Goal: Register for event/course

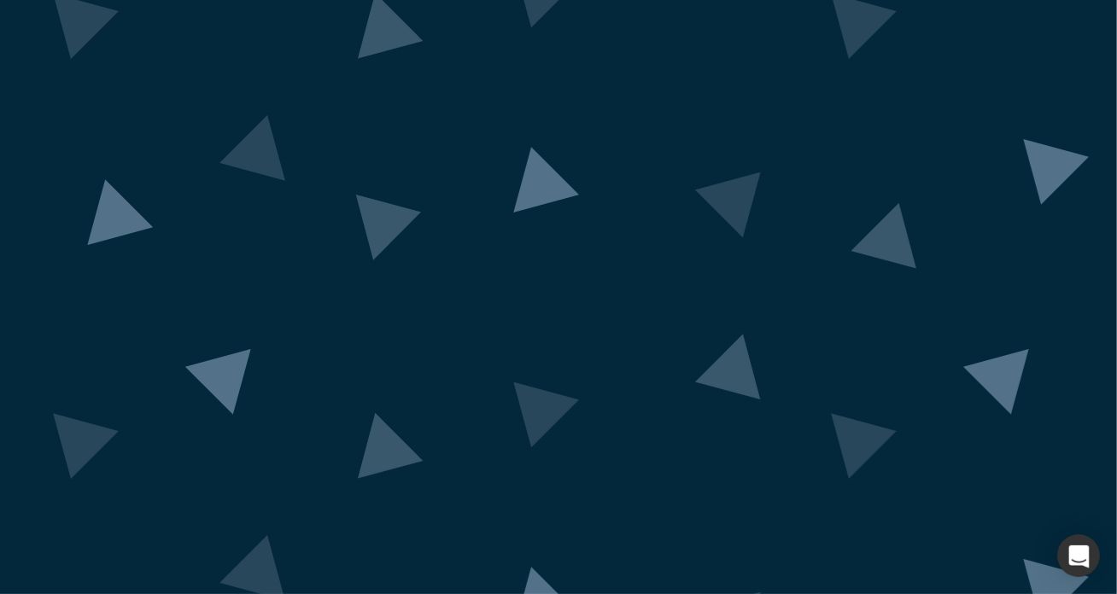
scroll to position [85, 0]
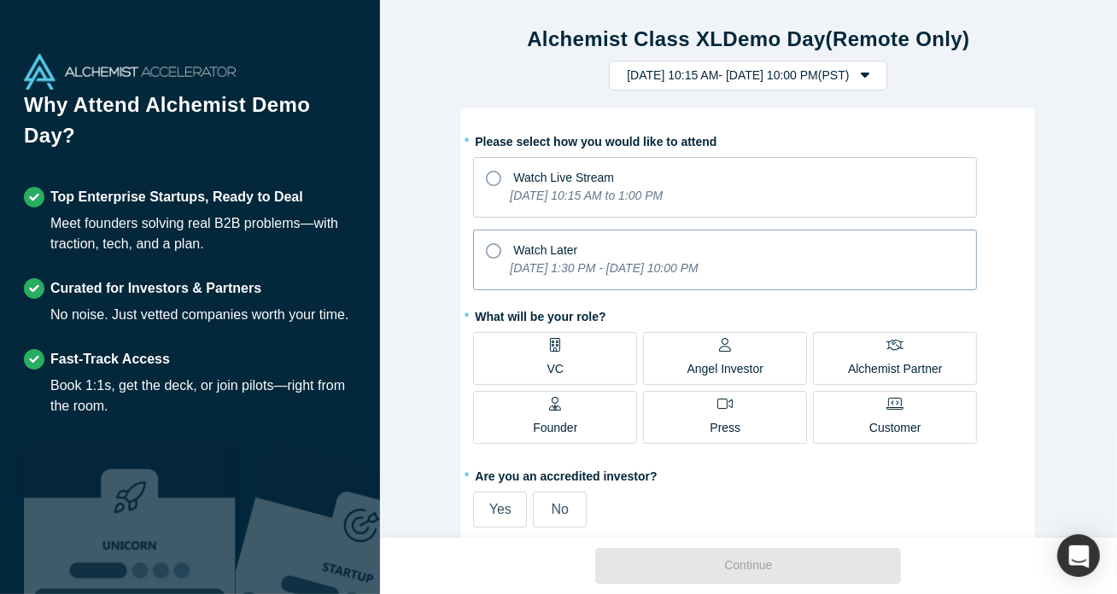
click at [503, 252] on div "Watch Later" at bounding box center [725, 248] width 478 height 23
click at [0, 0] on input "Watch Later [DATE] 1:30 PM - [DATE] 10:00 PM" at bounding box center [0, 0] width 0 height 0
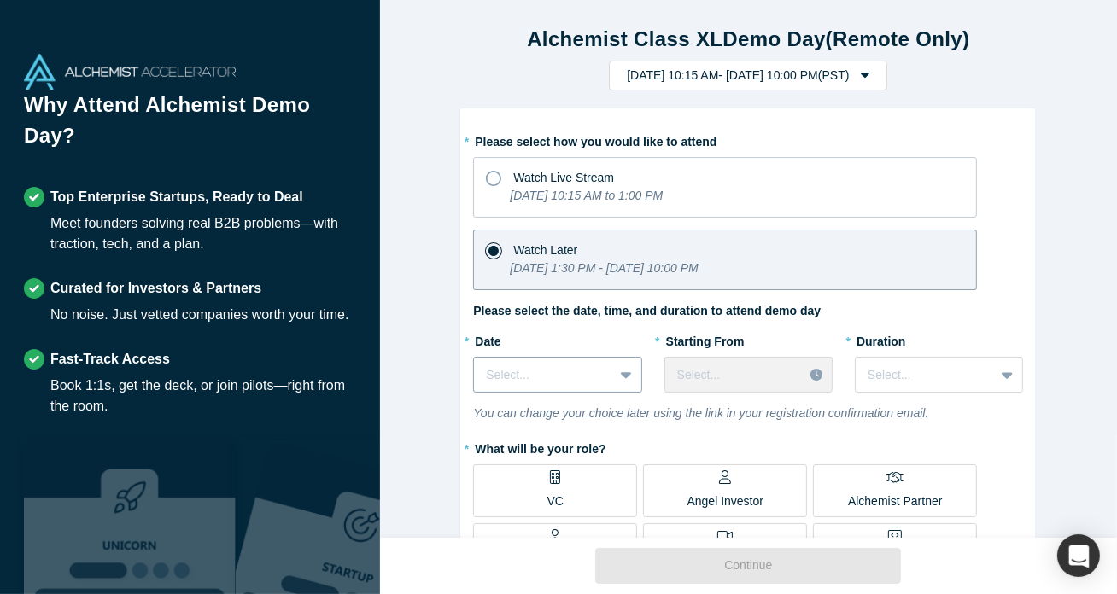
scroll to position [20, 0]
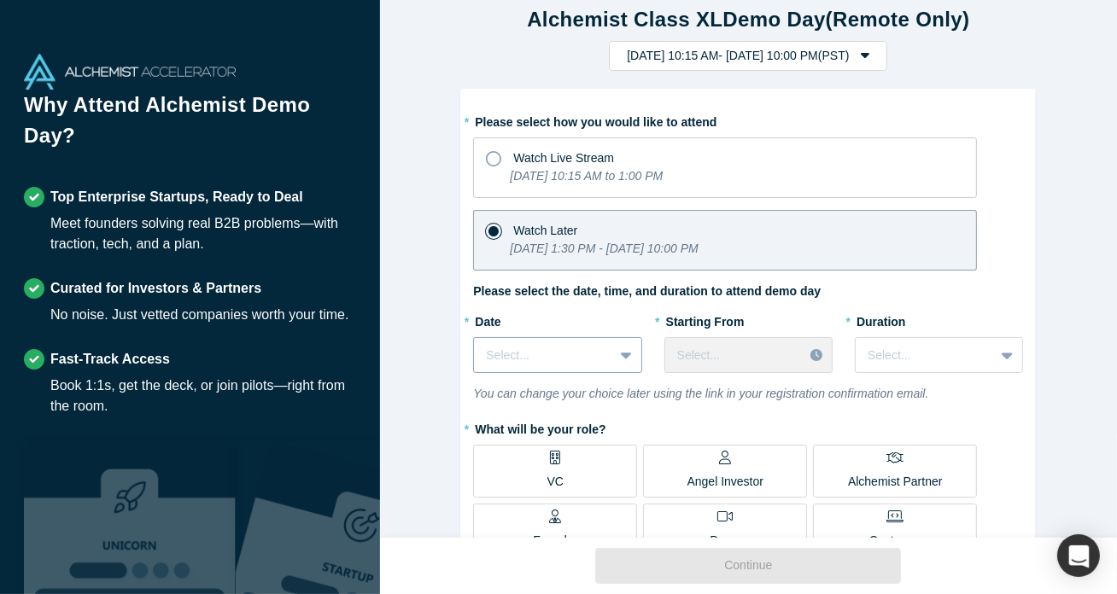
click at [549, 373] on div "Select..." at bounding box center [557, 355] width 168 height 36
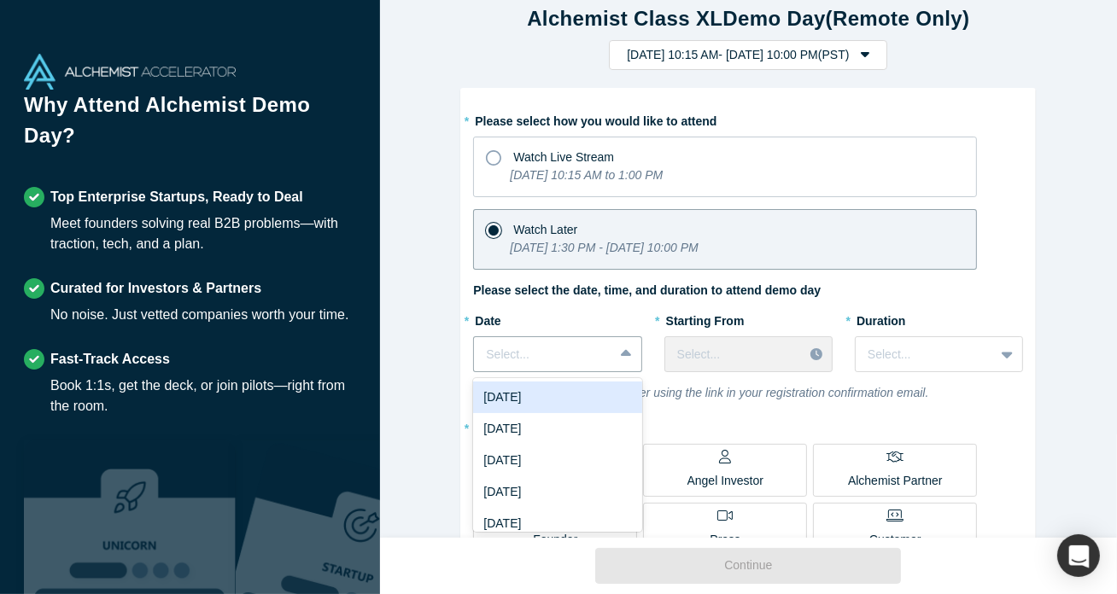
click at [548, 397] on div "[DATE]" at bounding box center [557, 398] width 168 height 32
